Goal: Navigation & Orientation: Understand site structure

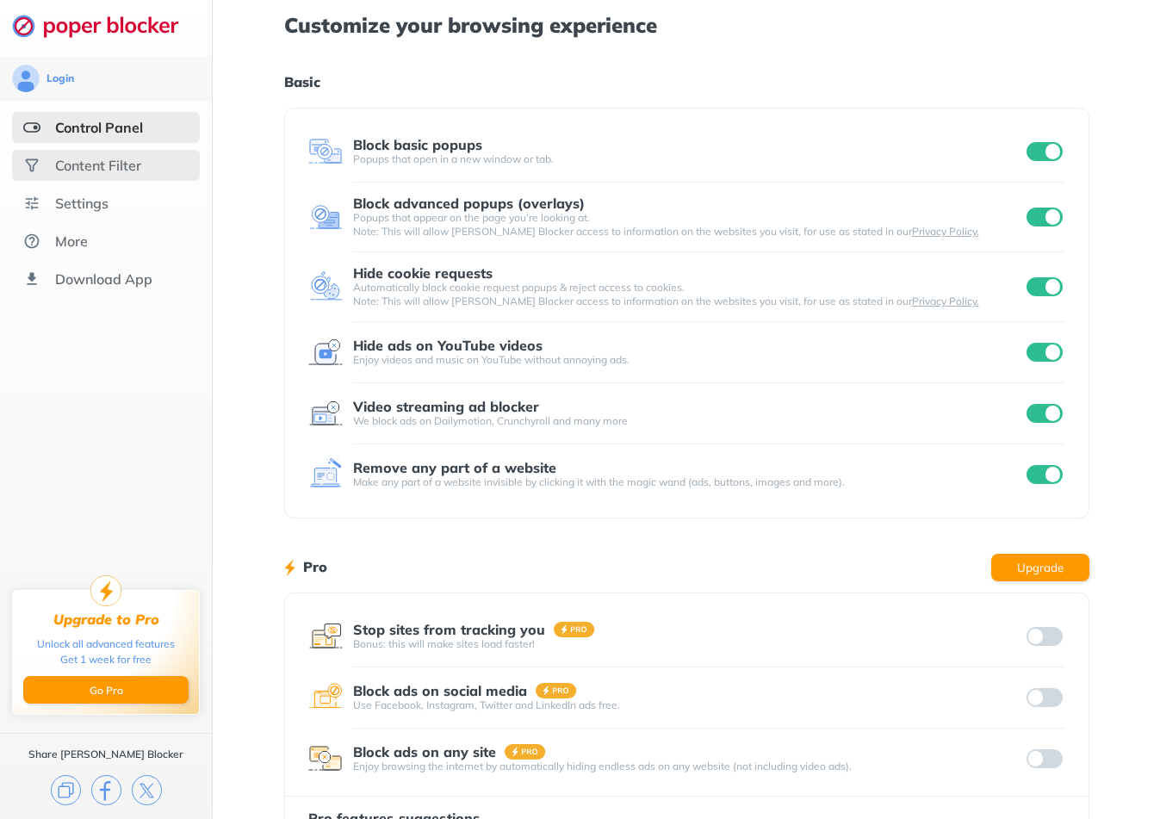
click at [117, 171] on div "Content Filter" at bounding box center [98, 165] width 86 height 17
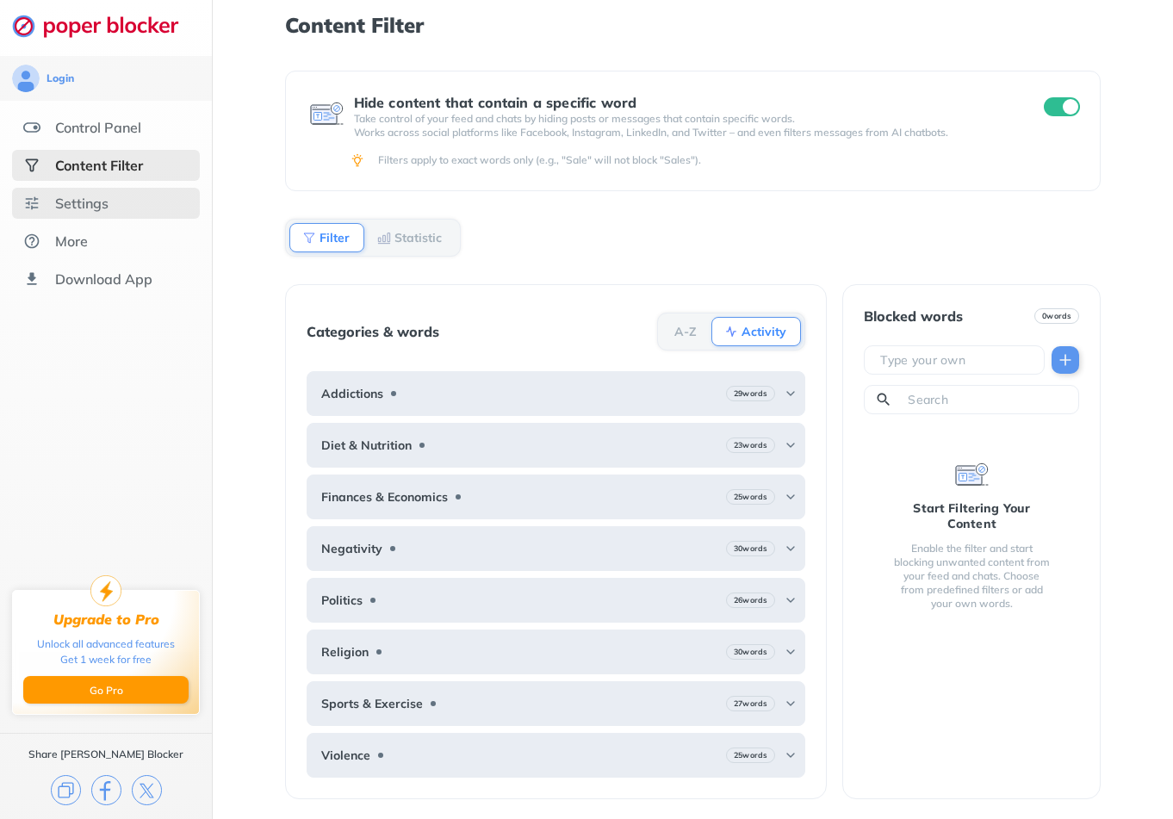
click at [84, 203] on div "Settings" at bounding box center [81, 203] width 53 height 17
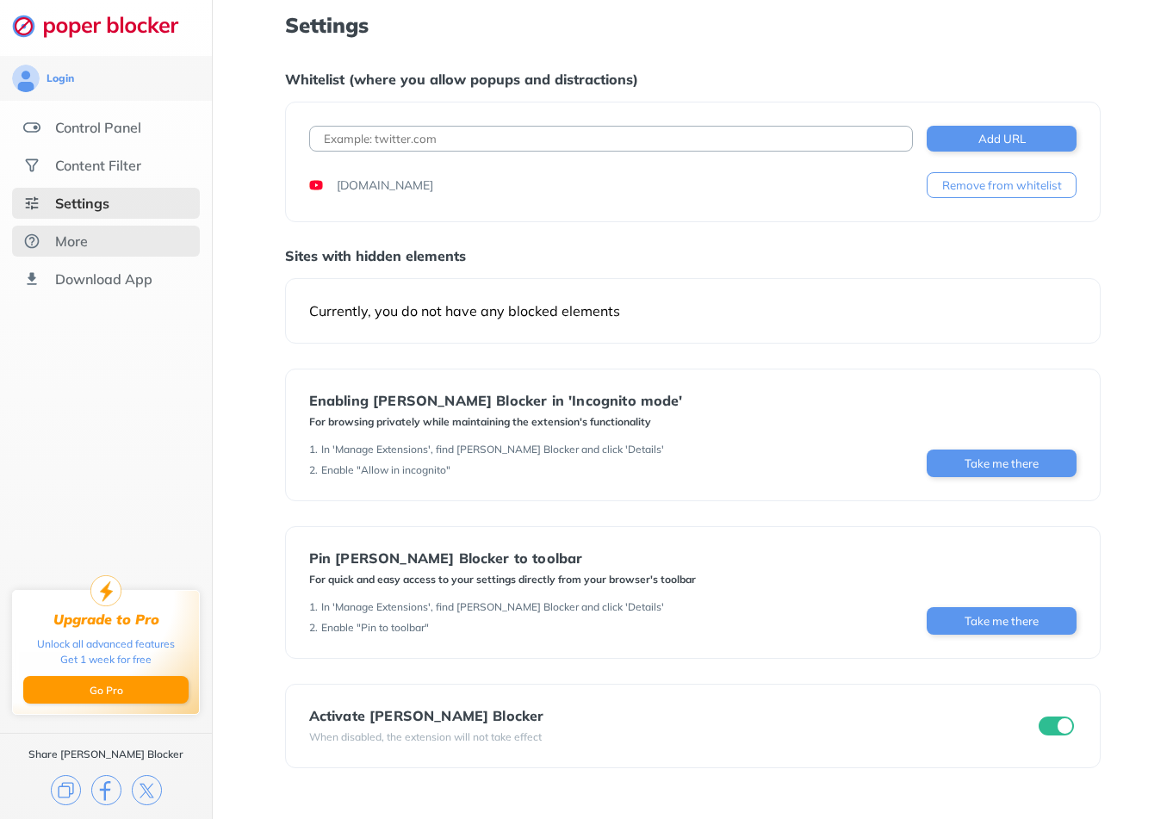
click at [71, 241] on div "More" at bounding box center [71, 240] width 33 height 17
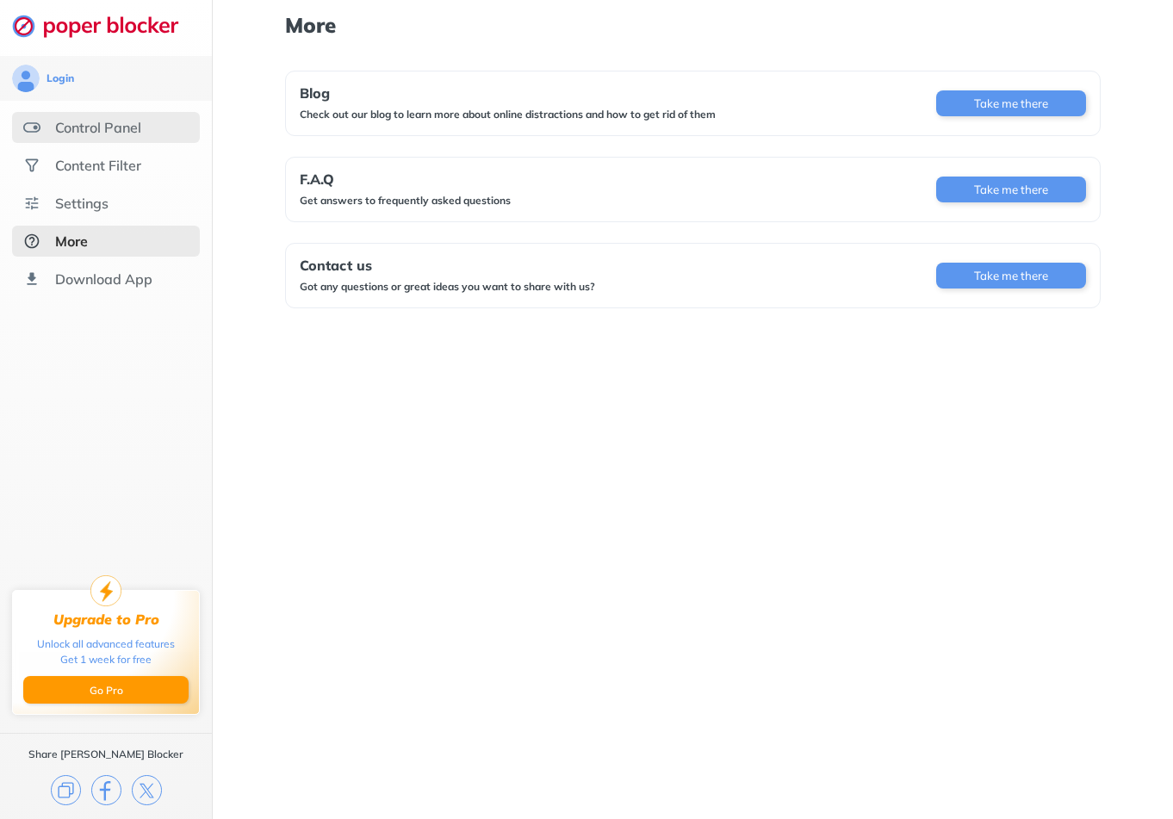
click at [113, 135] on div "Control Panel" at bounding box center [98, 127] width 86 height 17
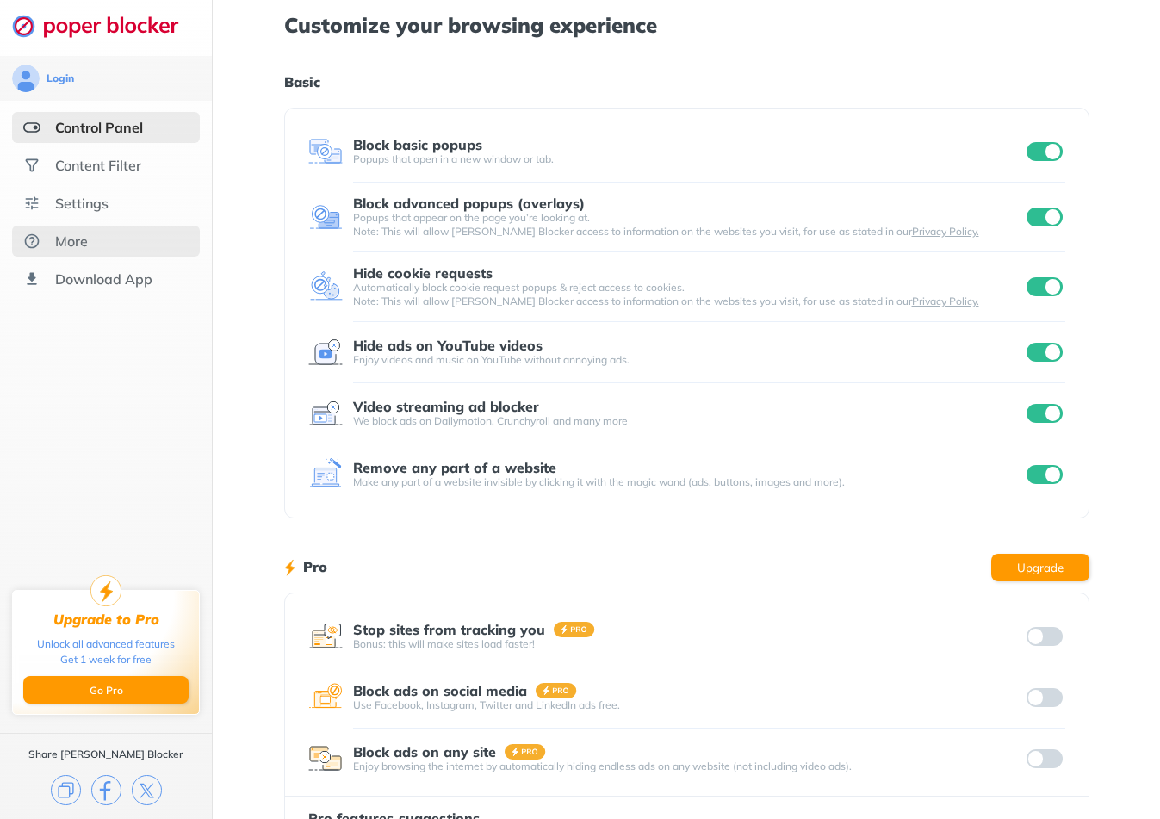
click at [71, 241] on div "More" at bounding box center [71, 240] width 33 height 17
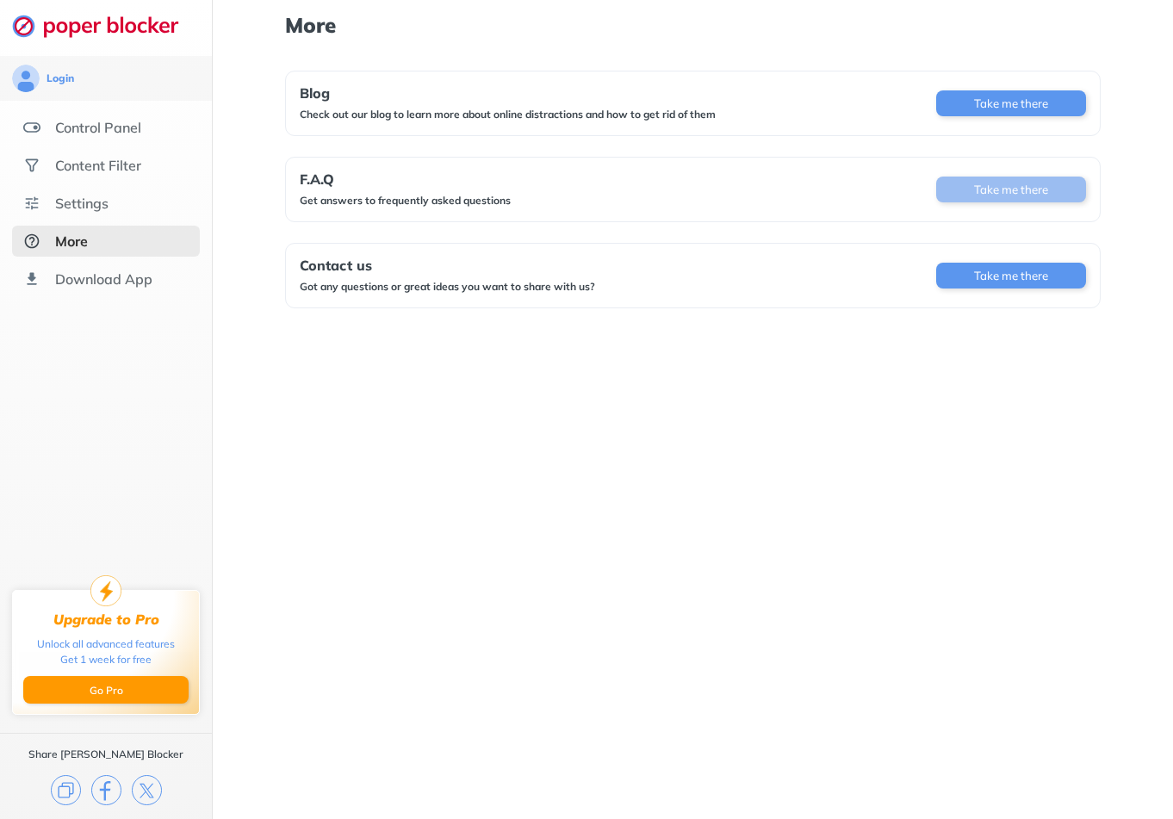
click at [984, 185] on button "Take me there" at bounding box center [1011, 190] width 150 height 26
